Goal: Communication & Community: Answer question/provide support

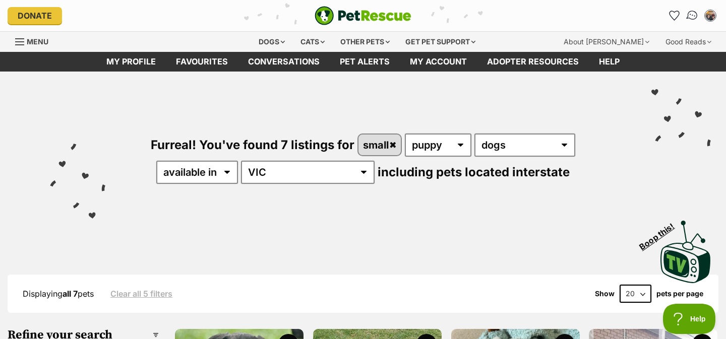
click at [690, 13] on img "Conversations" at bounding box center [693, 15] width 14 height 13
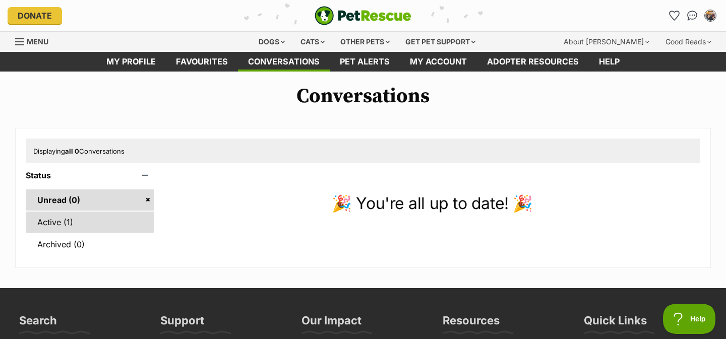
click at [133, 218] on link "Active (1)" at bounding box center [90, 222] width 129 height 21
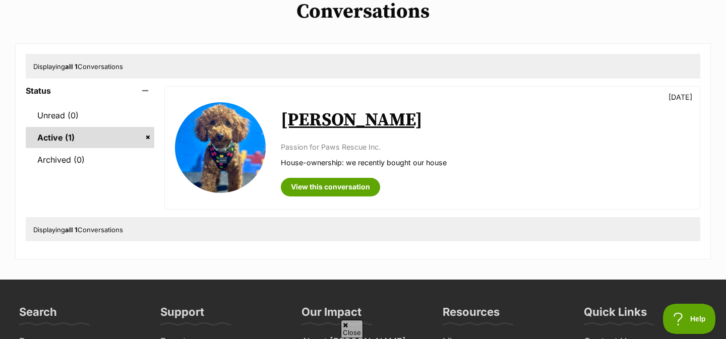
scroll to position [86, 0]
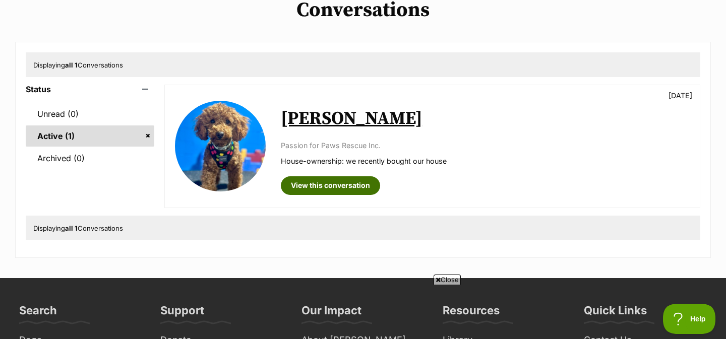
click at [305, 188] on link "View this conversation" at bounding box center [330, 186] width 99 height 18
